Goal: Task Accomplishment & Management: Manage account settings

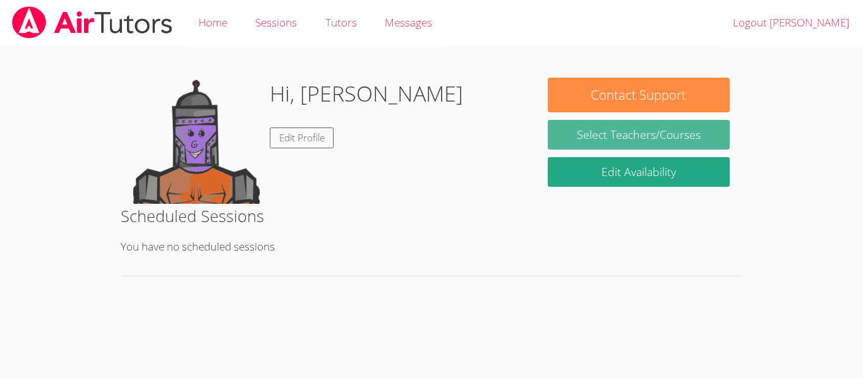
click at [600, 141] on link "Select Teachers/Courses" at bounding box center [639, 135] width 182 height 30
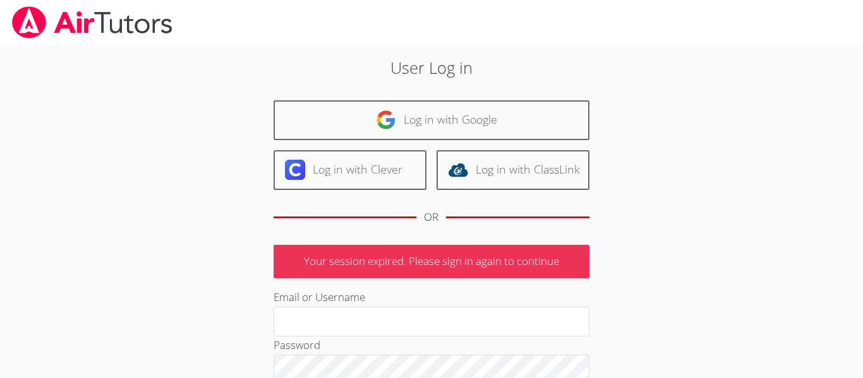
type input "[EMAIL_ADDRESS][DOMAIN_NAME]"
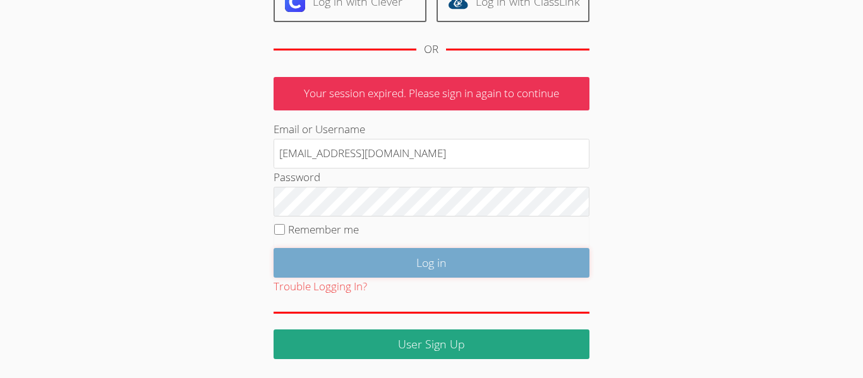
click at [425, 263] on input "Log in" at bounding box center [432, 263] width 316 height 30
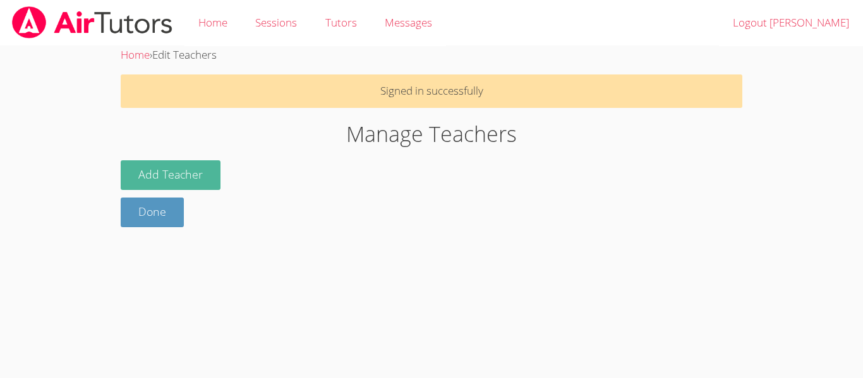
click at [189, 174] on button "Add Teacher" at bounding box center [171, 175] width 100 height 30
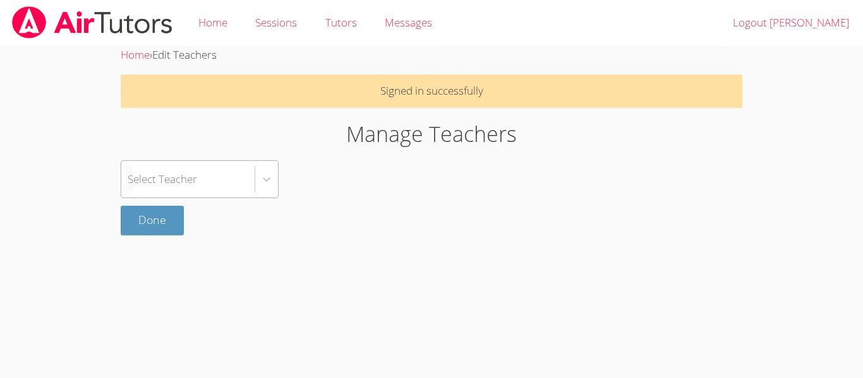
click at [217, 181] on div "Select Teacher" at bounding box center [187, 179] width 133 height 37
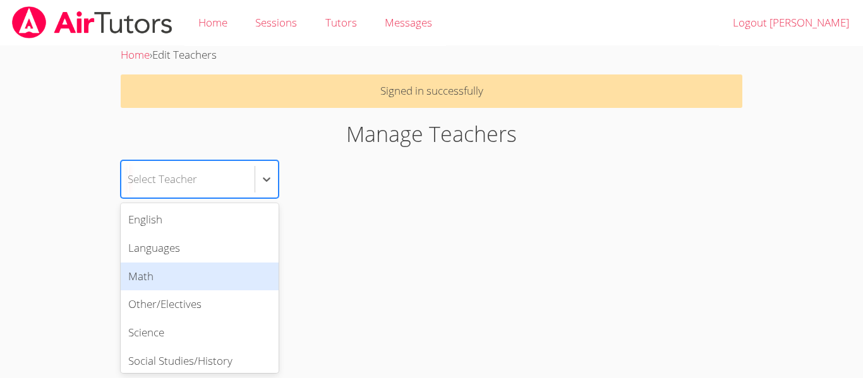
click at [219, 270] on div "Math" at bounding box center [200, 277] width 158 height 28
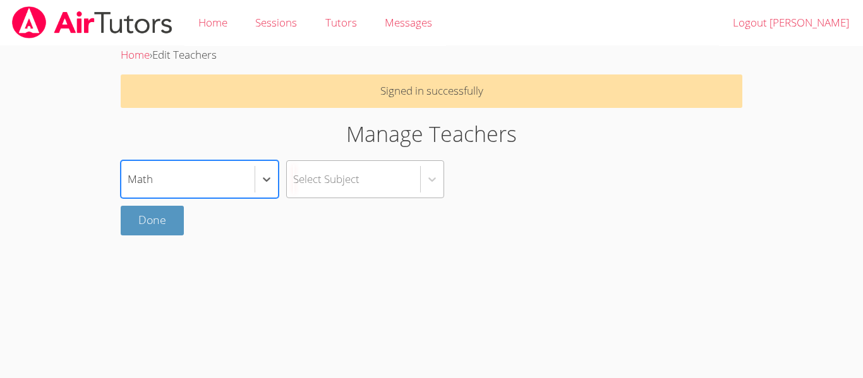
click at [337, 186] on div "Select Subject" at bounding box center [326, 179] width 66 height 18
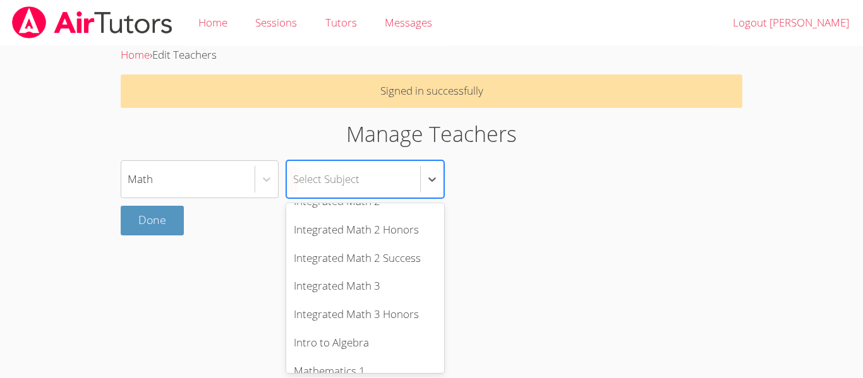
scroll to position [526, 0]
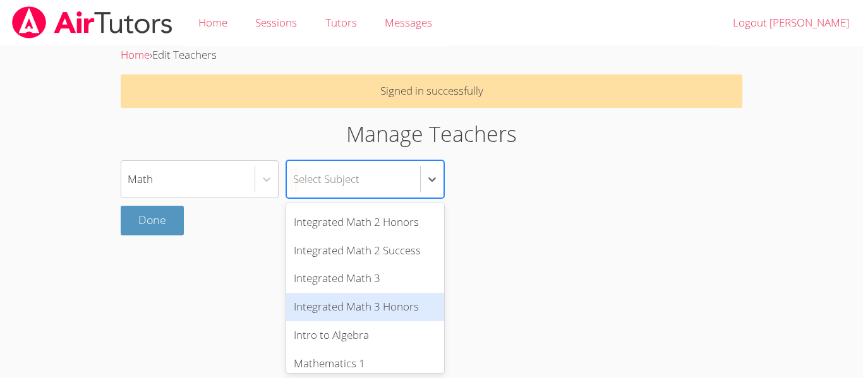
click at [366, 300] on div "Integrated Math 3 Honors" at bounding box center [365, 307] width 158 height 28
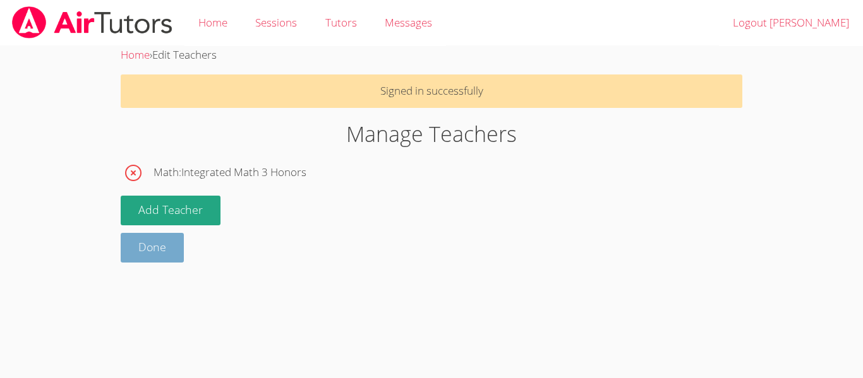
click at [162, 249] on link "Done" at bounding box center [152, 248] width 63 height 30
